Goal: Task Accomplishment & Management: Use online tool/utility

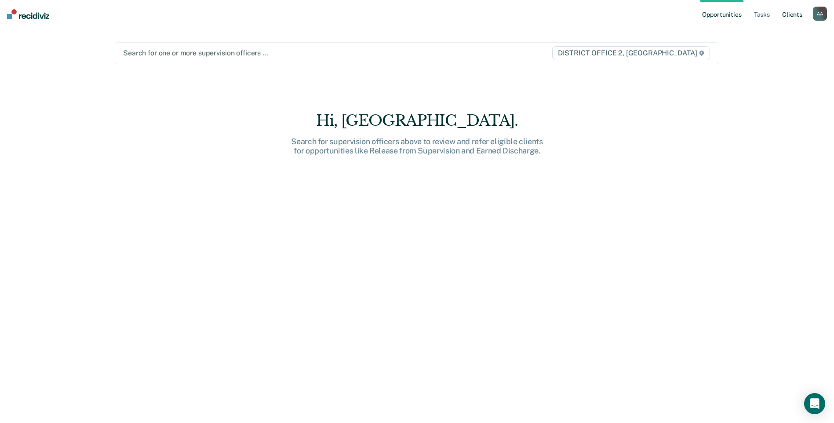
click at [788, 23] on link "Client s" at bounding box center [792, 14] width 24 height 28
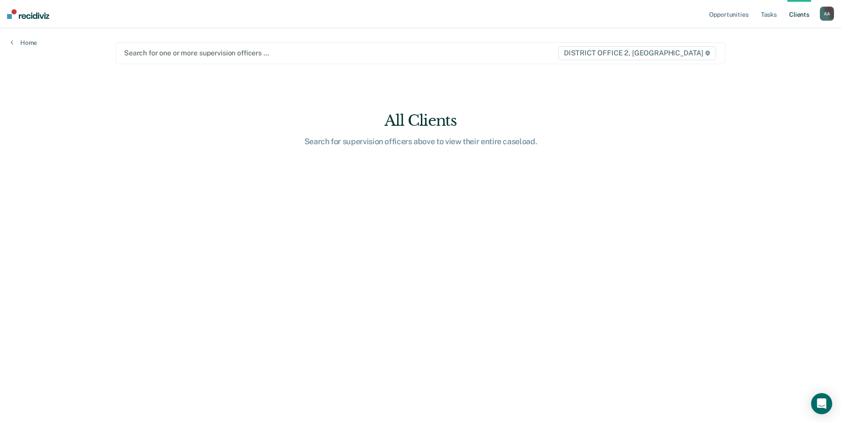
click at [510, 52] on div at bounding box center [331, 53] width 414 height 10
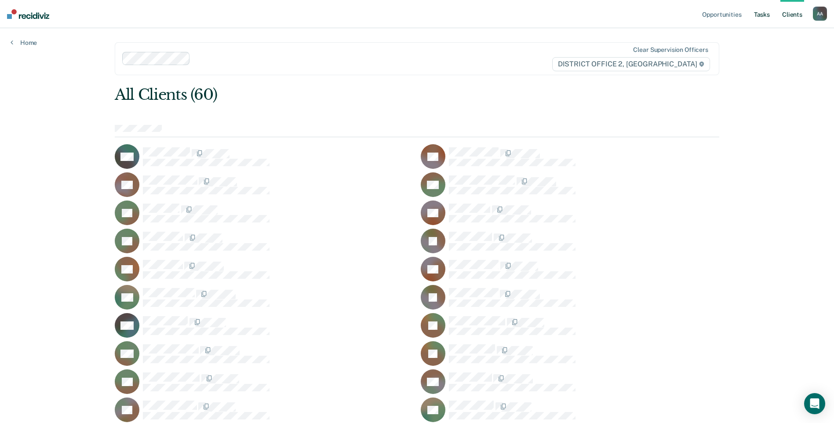
click at [767, 8] on link "Tasks" at bounding box center [761, 14] width 19 height 28
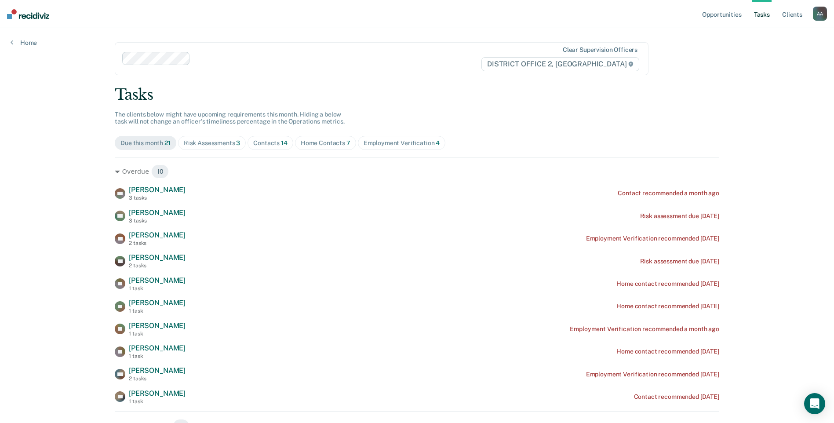
click at [272, 143] on div "Contacts 14" at bounding box center [270, 142] width 34 height 7
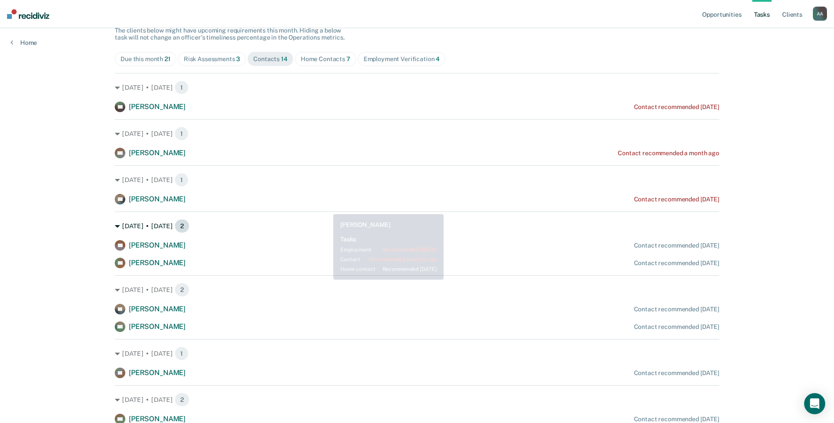
scroll to position [88, 0]
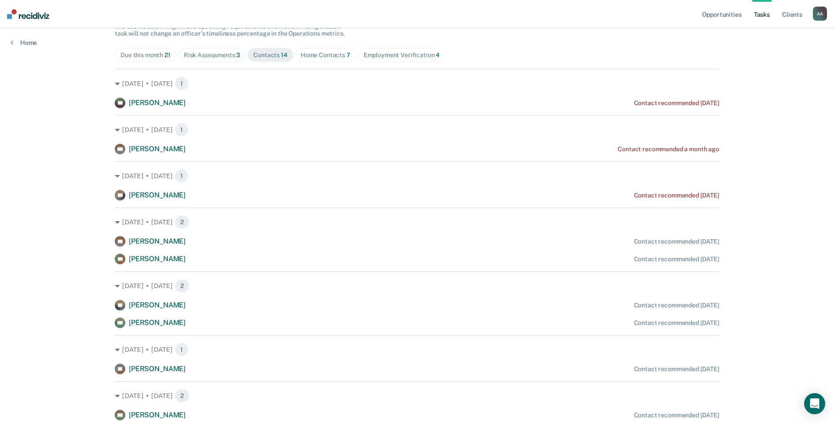
click at [307, 52] on div "Home Contacts 7" at bounding box center [326, 54] width 50 height 7
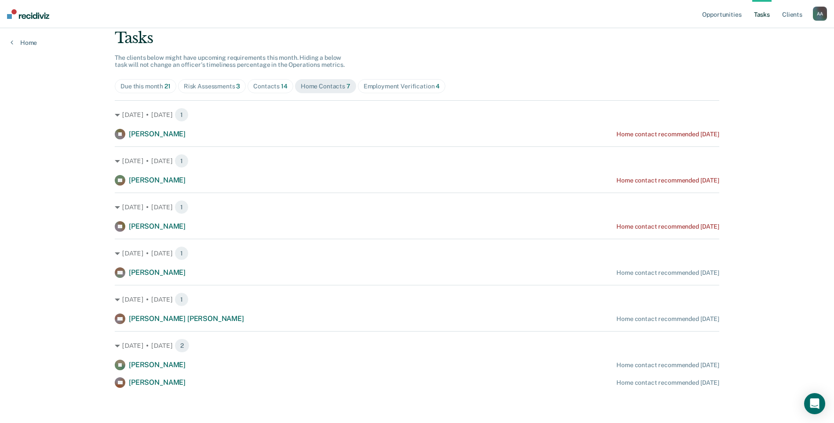
scroll to position [57, 0]
click at [383, 85] on div "Employment Verification 4" at bounding box center [402, 86] width 76 height 7
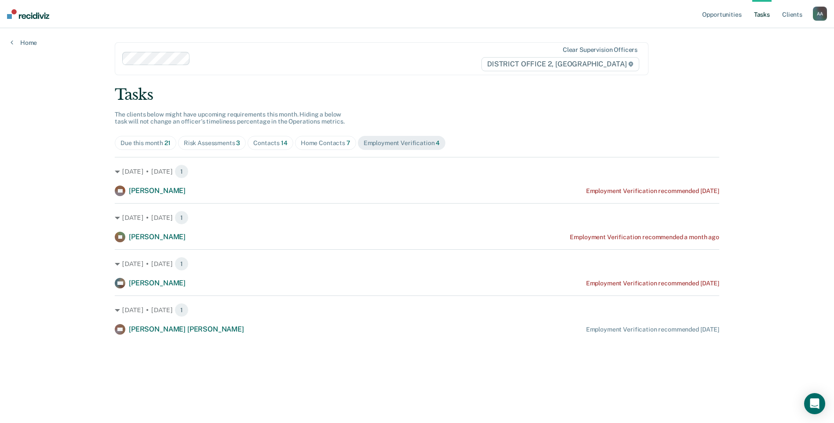
scroll to position [0, 0]
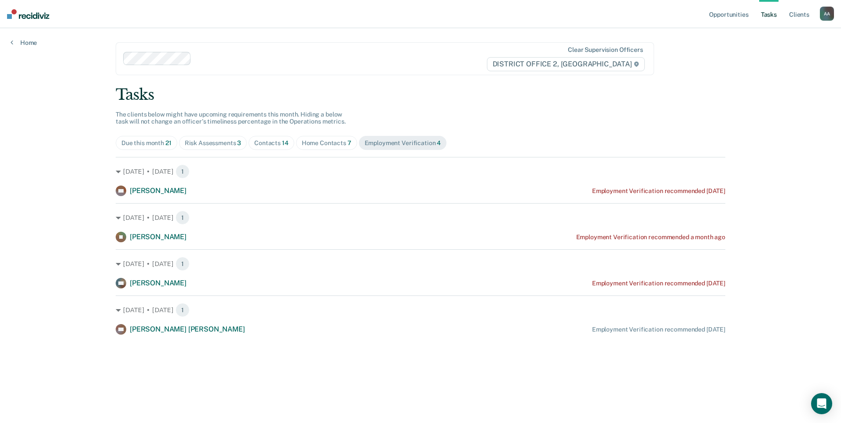
click at [331, 141] on div "Home Contacts 7" at bounding box center [327, 142] width 50 height 7
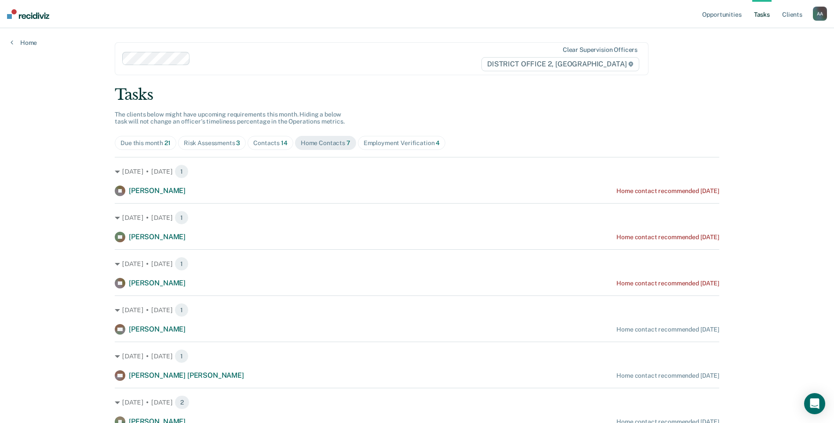
click at [225, 146] on div "Risk Assessments 3" at bounding box center [212, 142] width 57 height 7
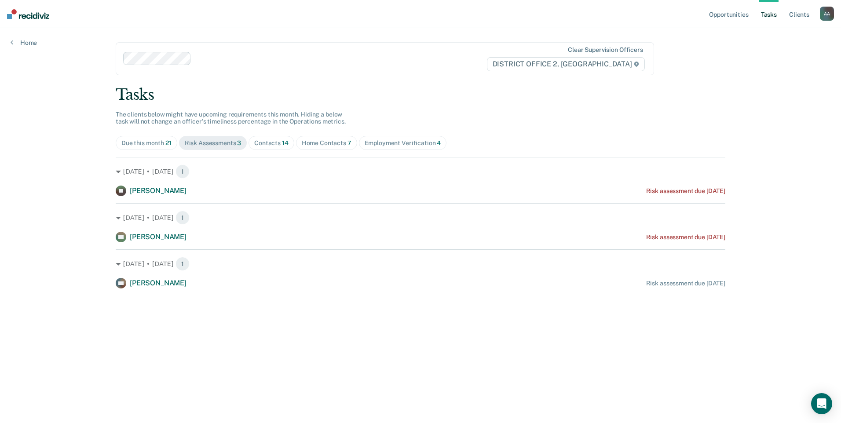
click at [318, 142] on div "Home Contacts 7" at bounding box center [327, 142] width 50 height 7
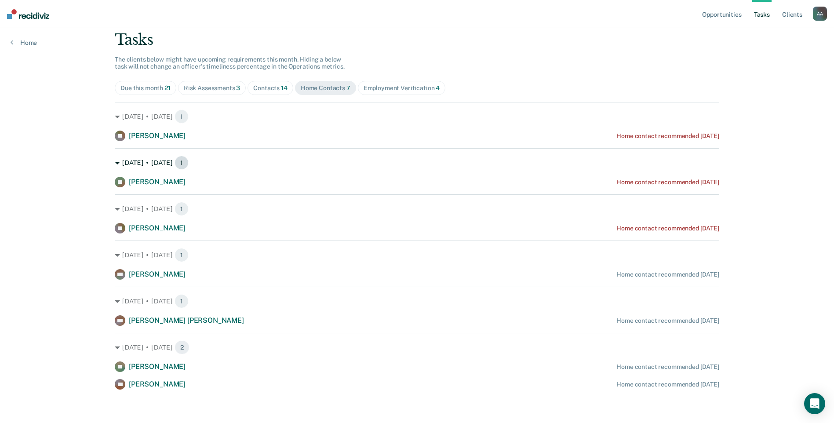
scroll to position [57, 0]
